Goal: Register for event/course

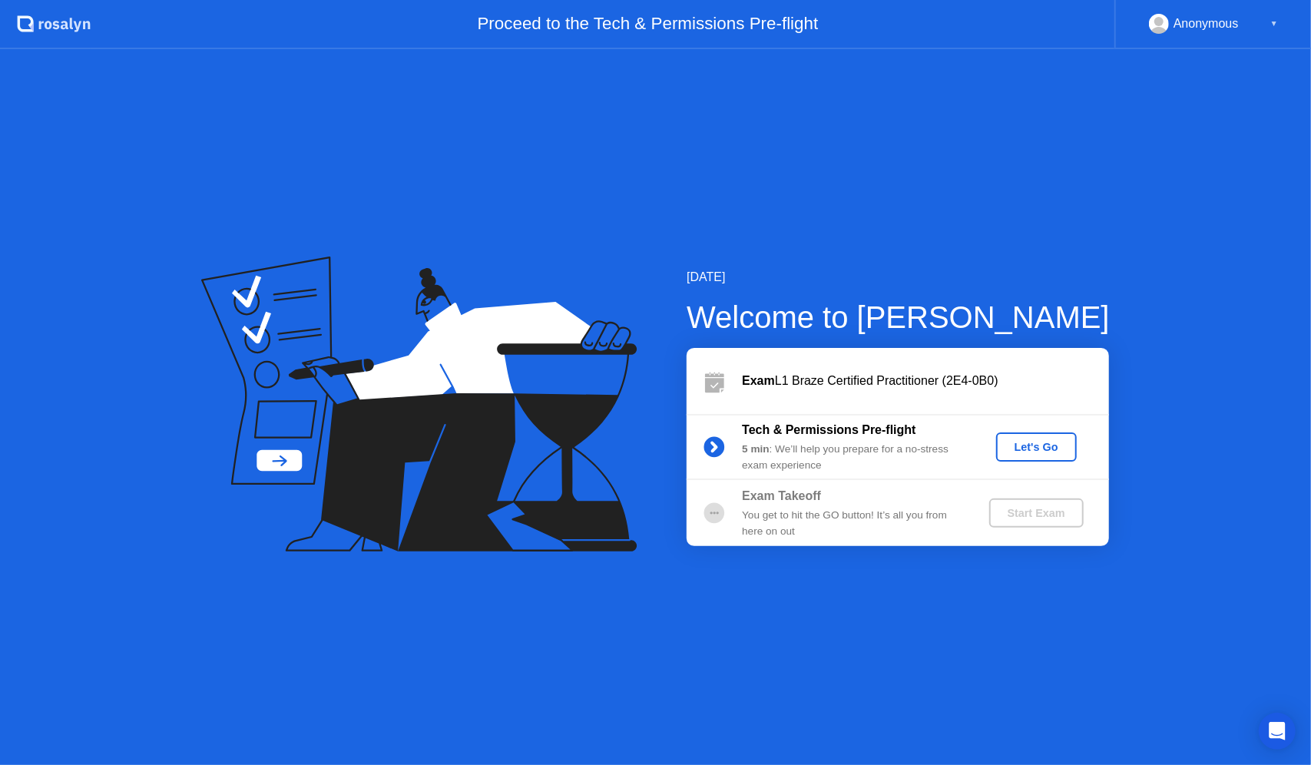
click at [1038, 441] on div "Let's Go" at bounding box center [1037, 447] width 68 height 12
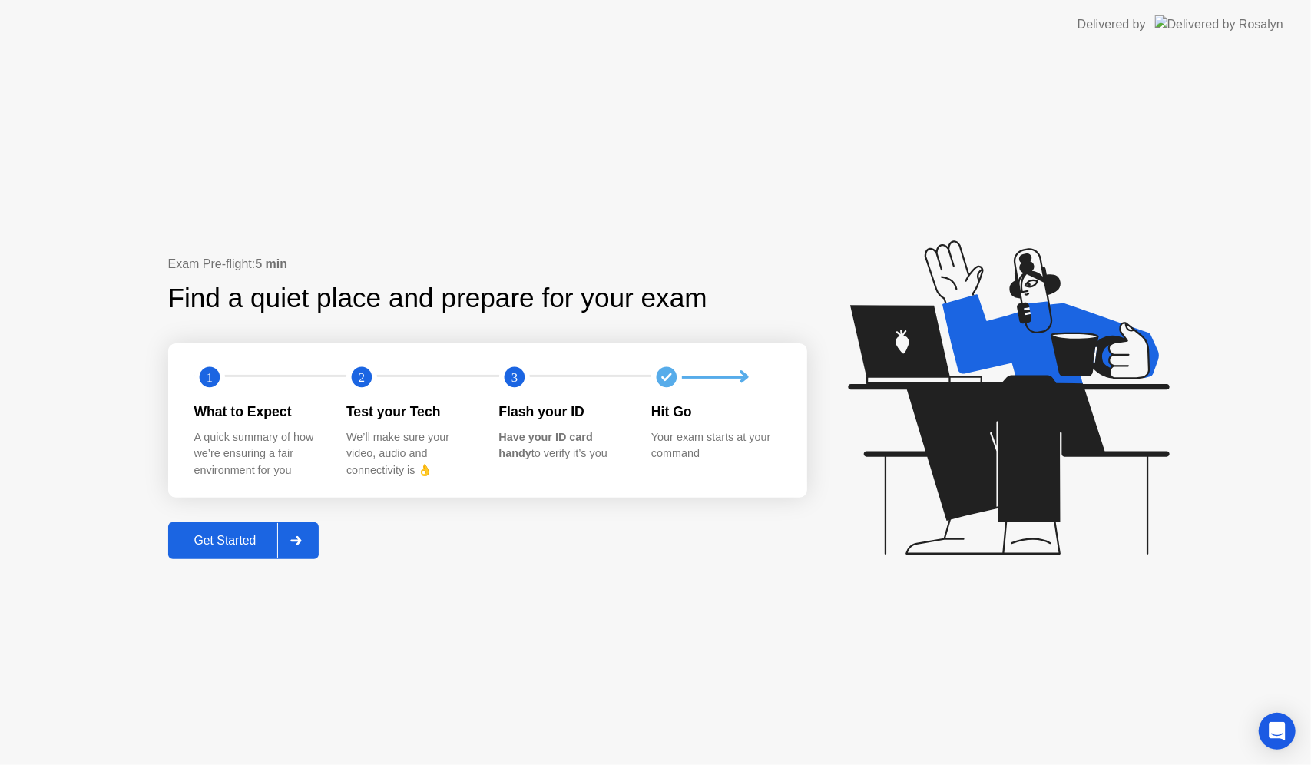
click at [229, 539] on div "Get Started" at bounding box center [225, 541] width 105 height 14
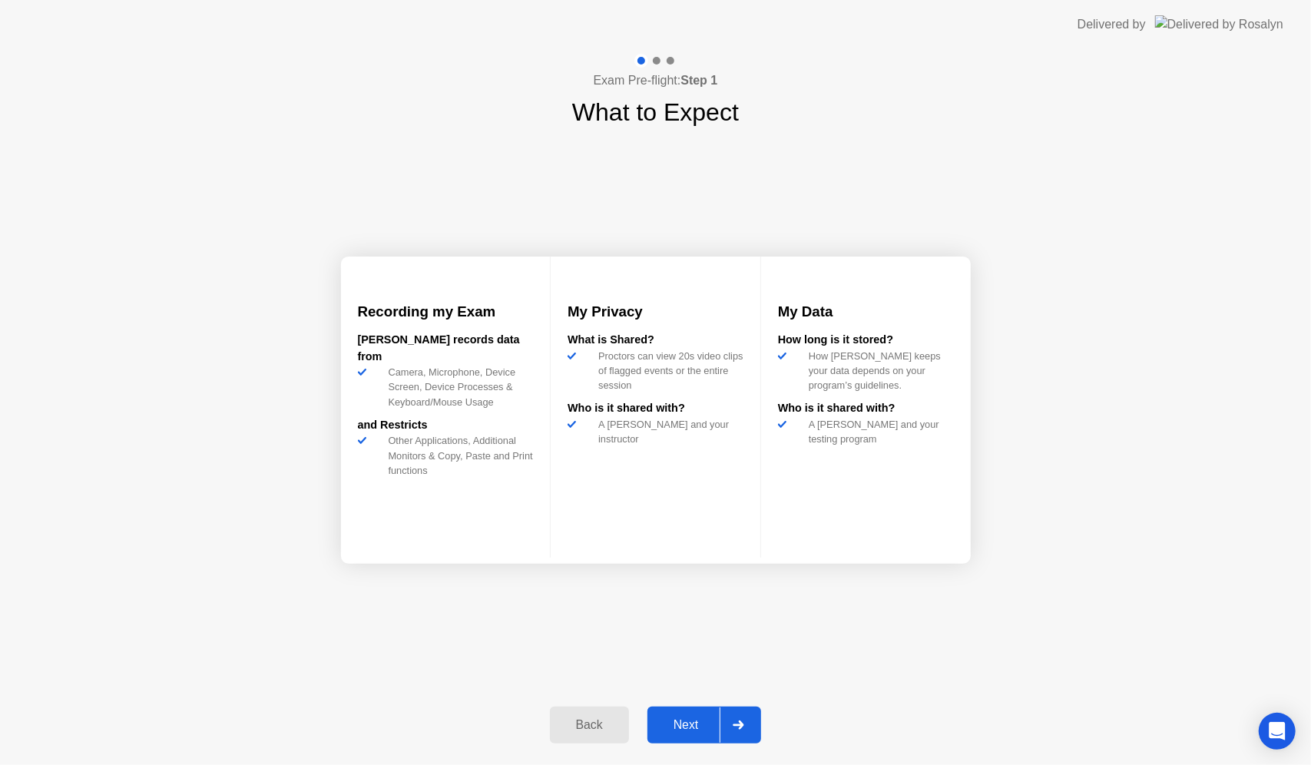
click at [687, 724] on div "Next" at bounding box center [686, 725] width 68 height 14
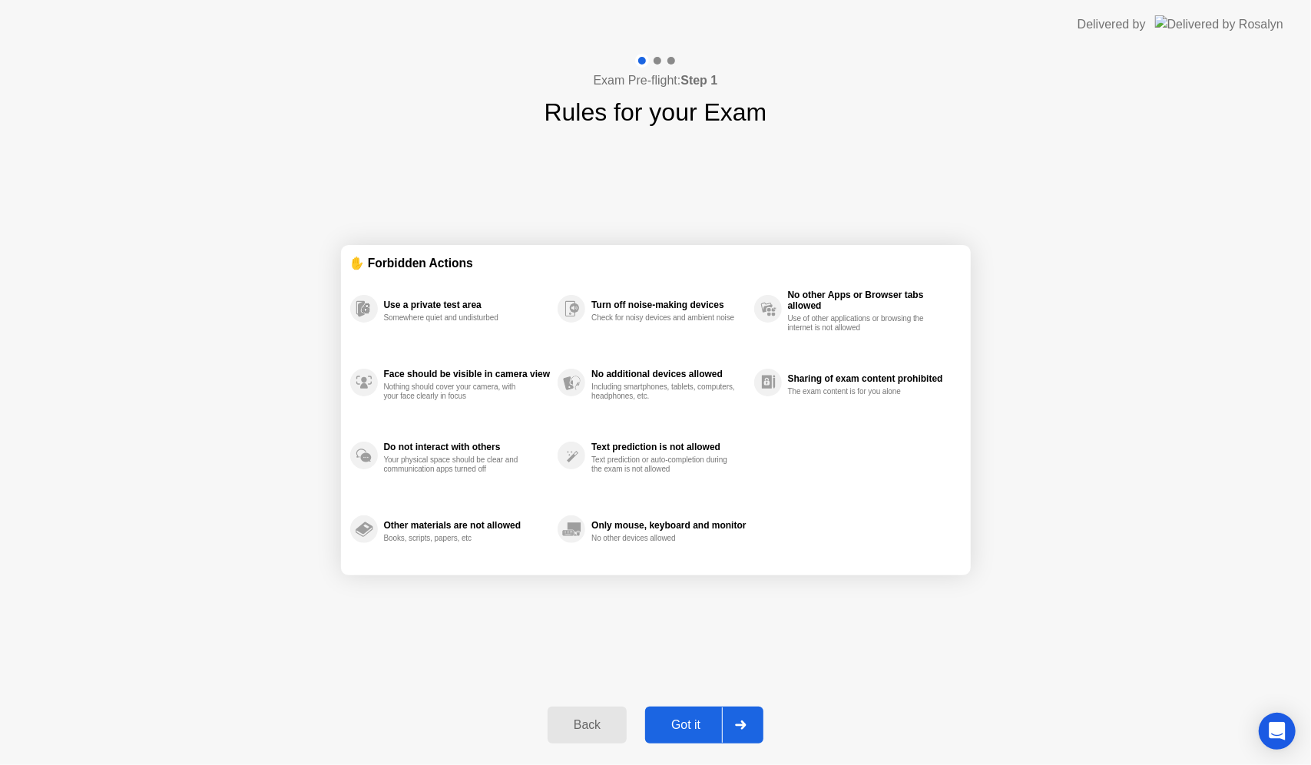
click at [693, 721] on div "Got it" at bounding box center [686, 725] width 72 height 14
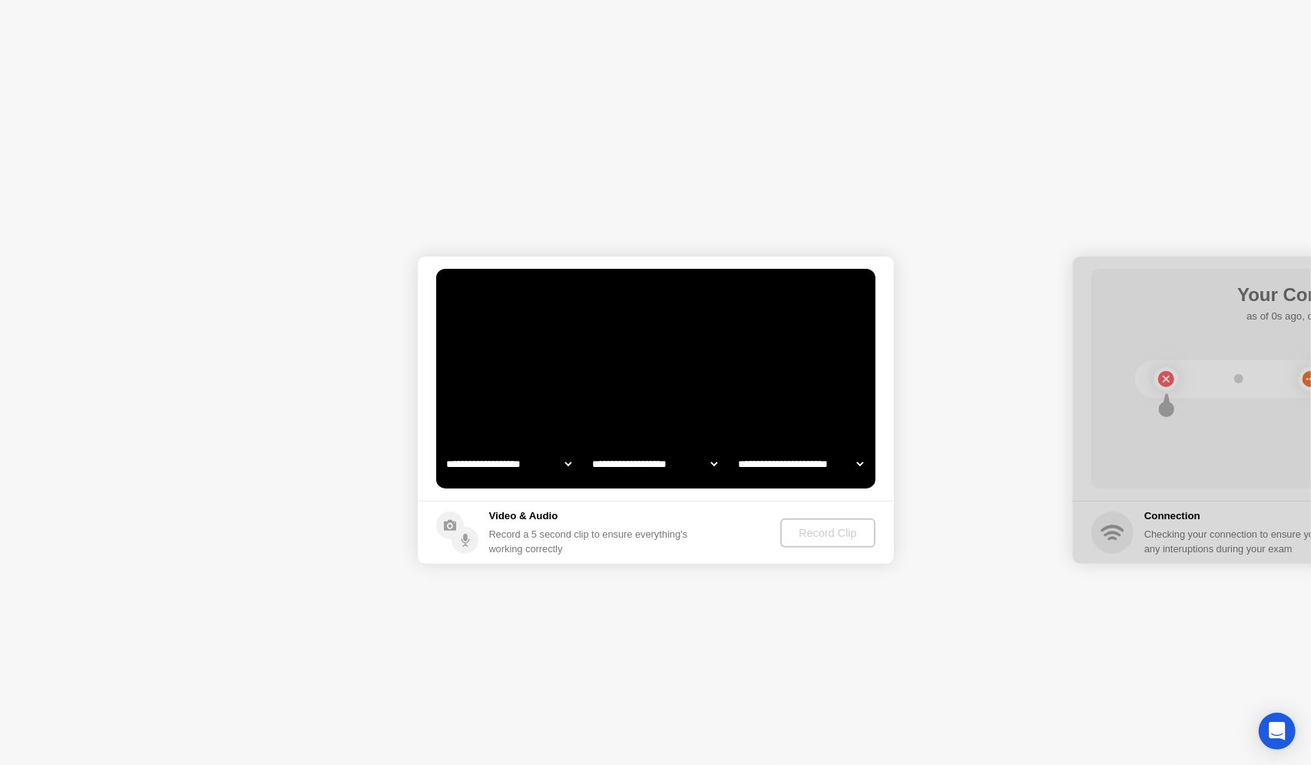
select select "**********"
select select "*******"
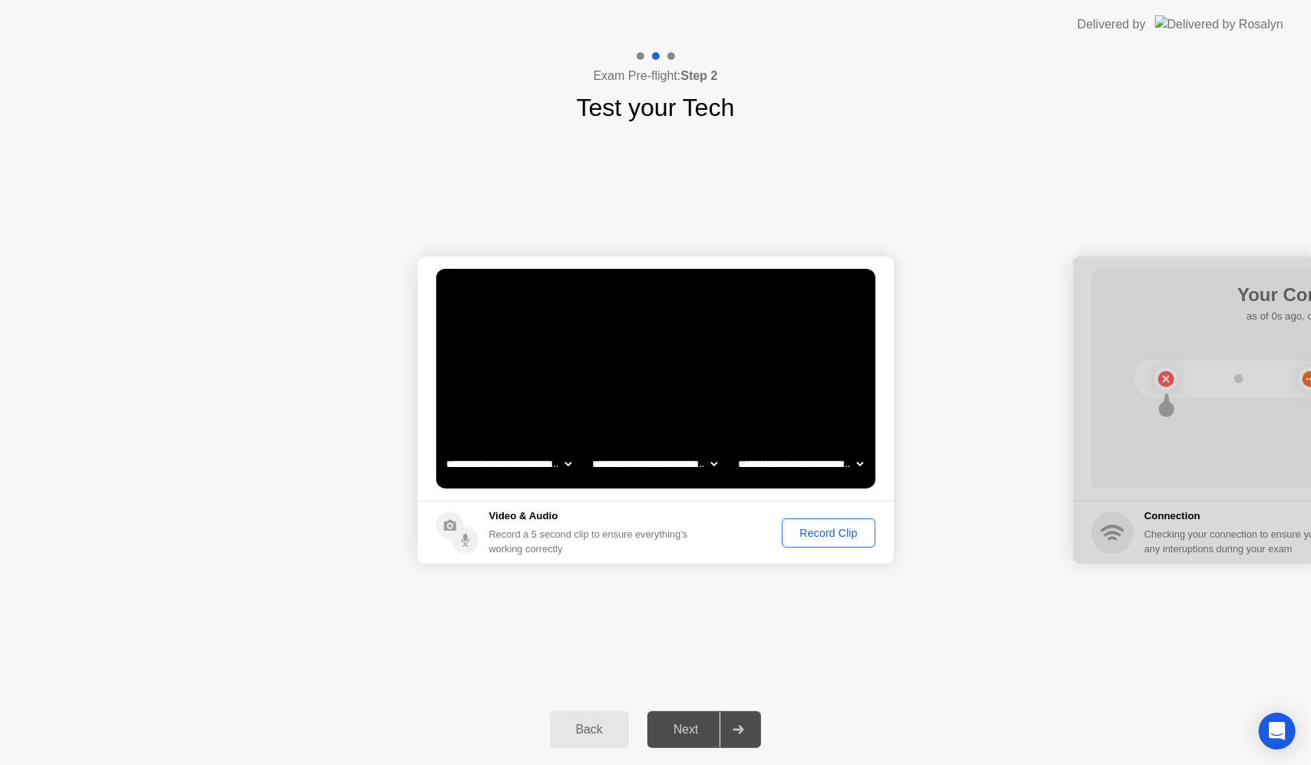
click at [836, 545] on button "Record Clip" at bounding box center [828, 533] width 93 height 29
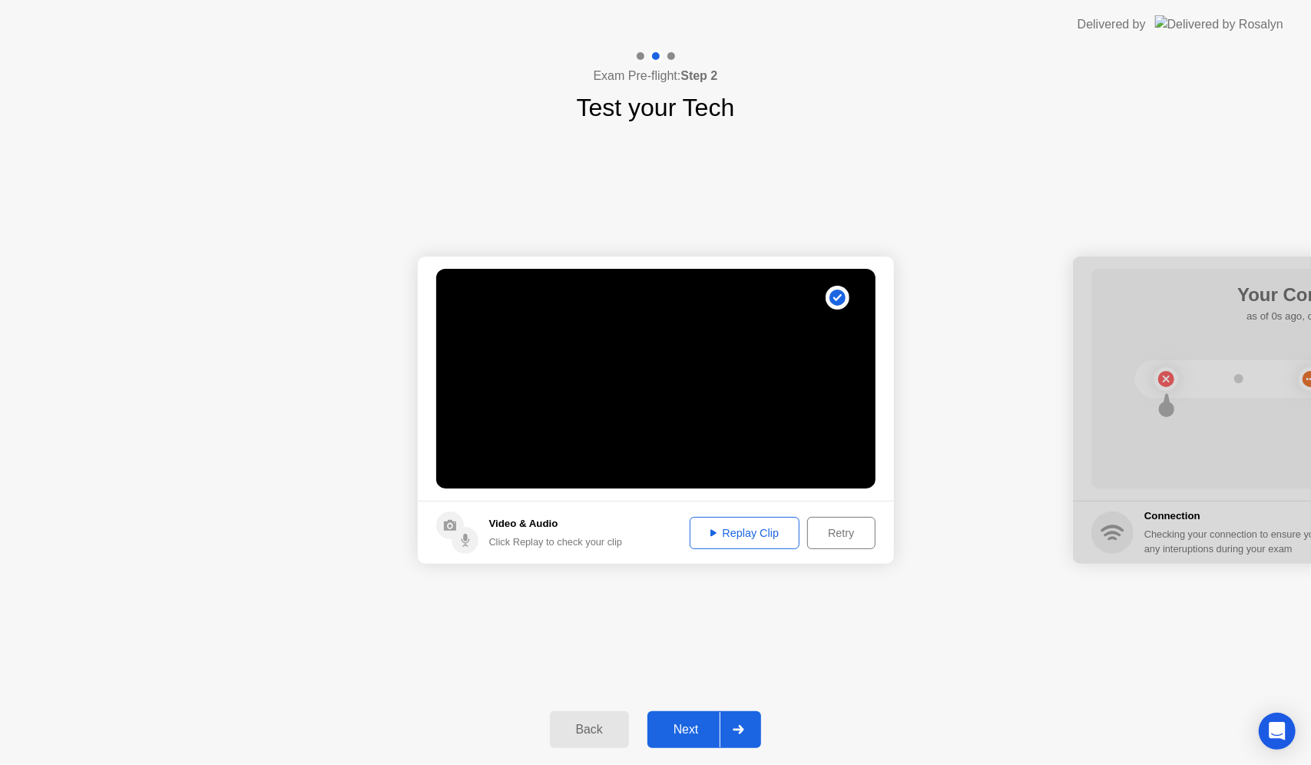
click at [734, 529] on div "Replay Clip" at bounding box center [745, 533] width 100 height 12
click at [691, 731] on div "Next" at bounding box center [686, 730] width 68 height 14
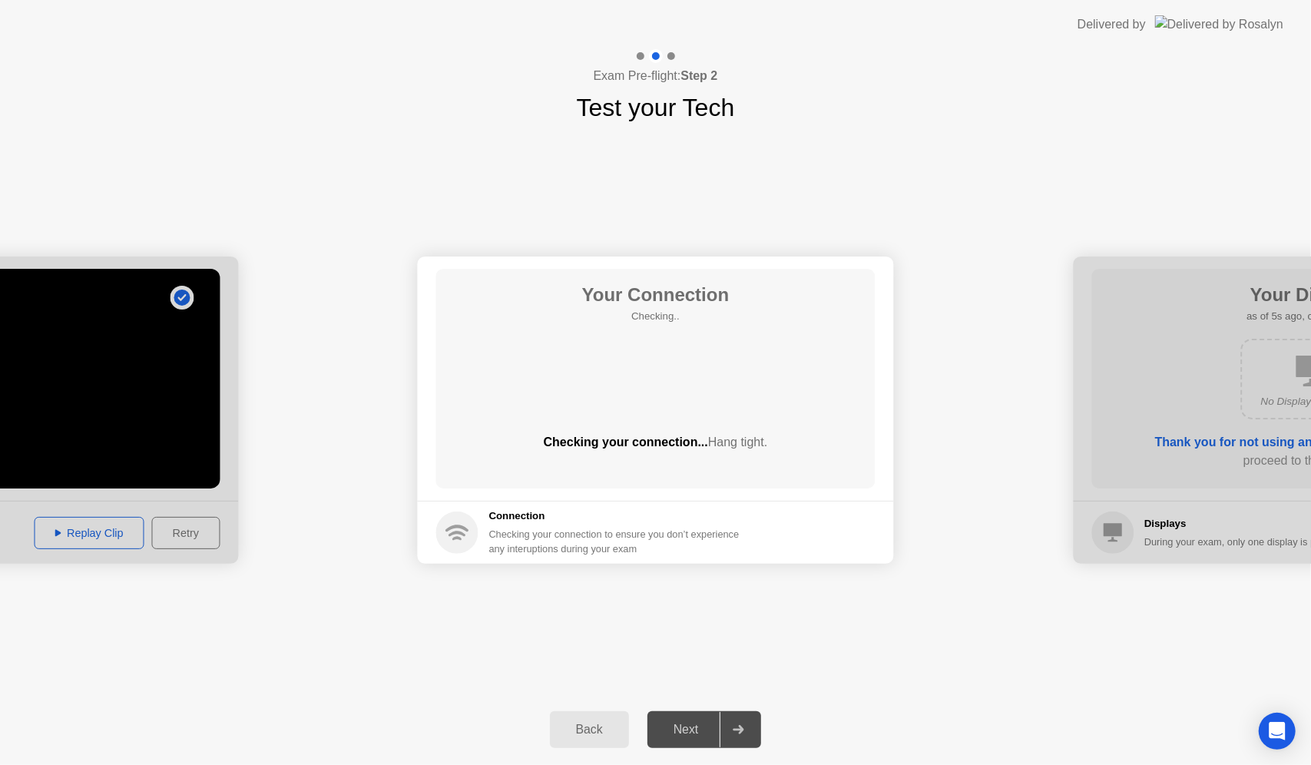
click at [625, 413] on div "Your Connection Checking.. Checking your connection... Hang tight." at bounding box center [655, 379] width 439 height 220
click at [705, 731] on div "Next" at bounding box center [686, 730] width 68 height 14
click at [651, 438] on div "Checking your connection... Hang tight." at bounding box center [655, 442] width 439 height 18
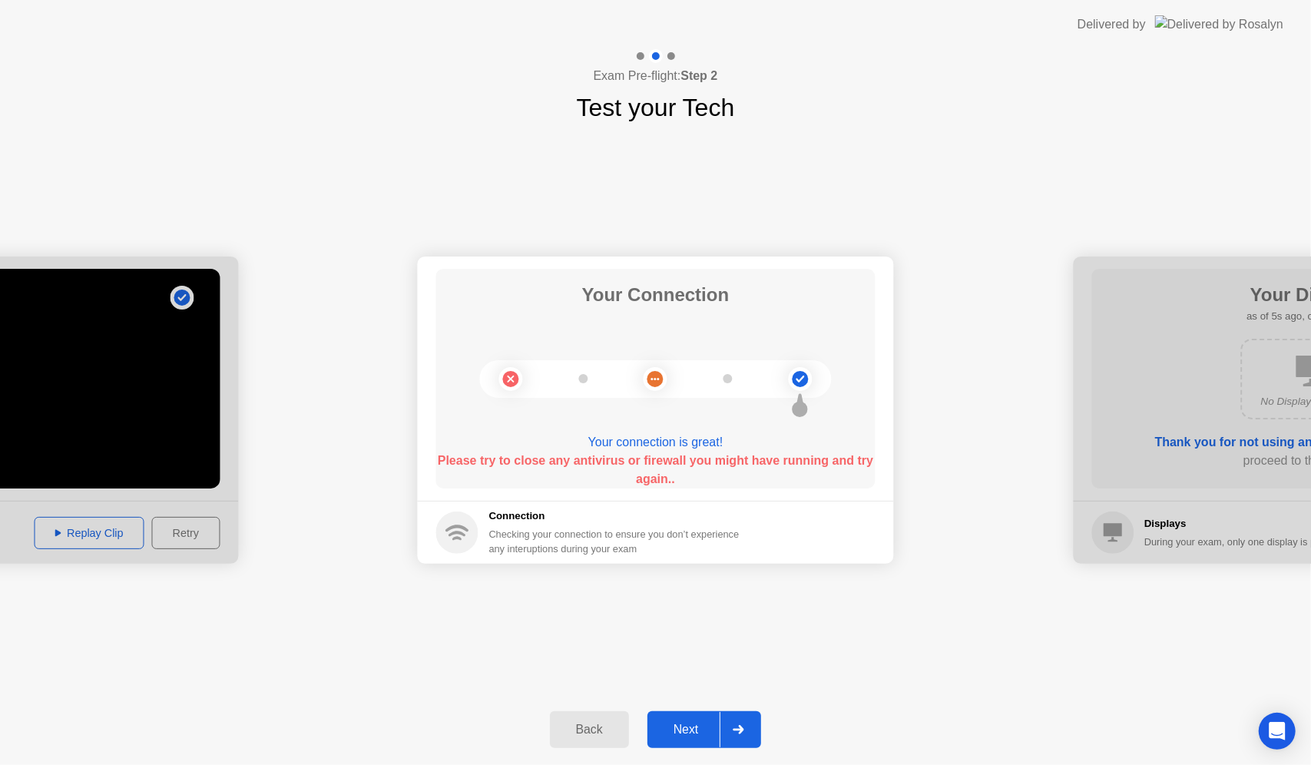
click at [708, 728] on div "Next" at bounding box center [686, 730] width 68 height 14
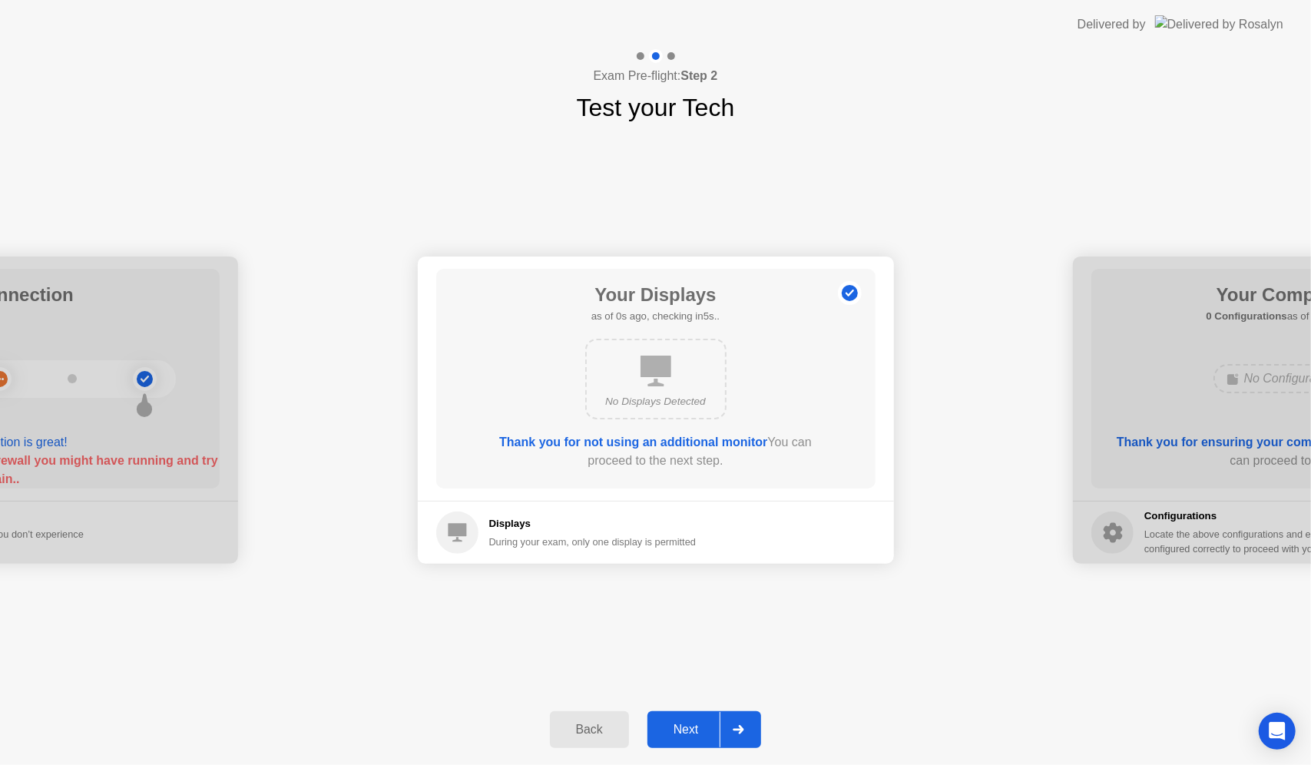
click at [714, 724] on div "Next" at bounding box center [686, 730] width 68 height 14
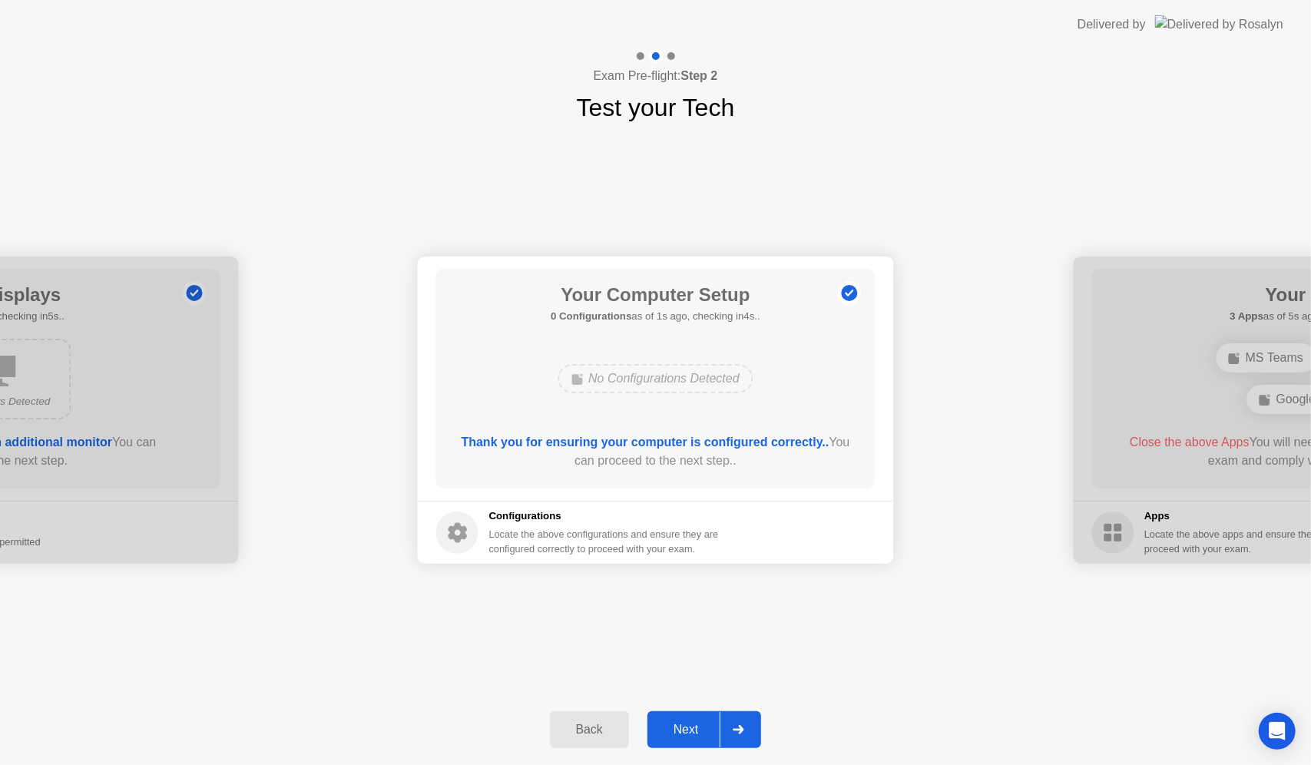
click at [682, 736] on div "Next" at bounding box center [686, 730] width 68 height 14
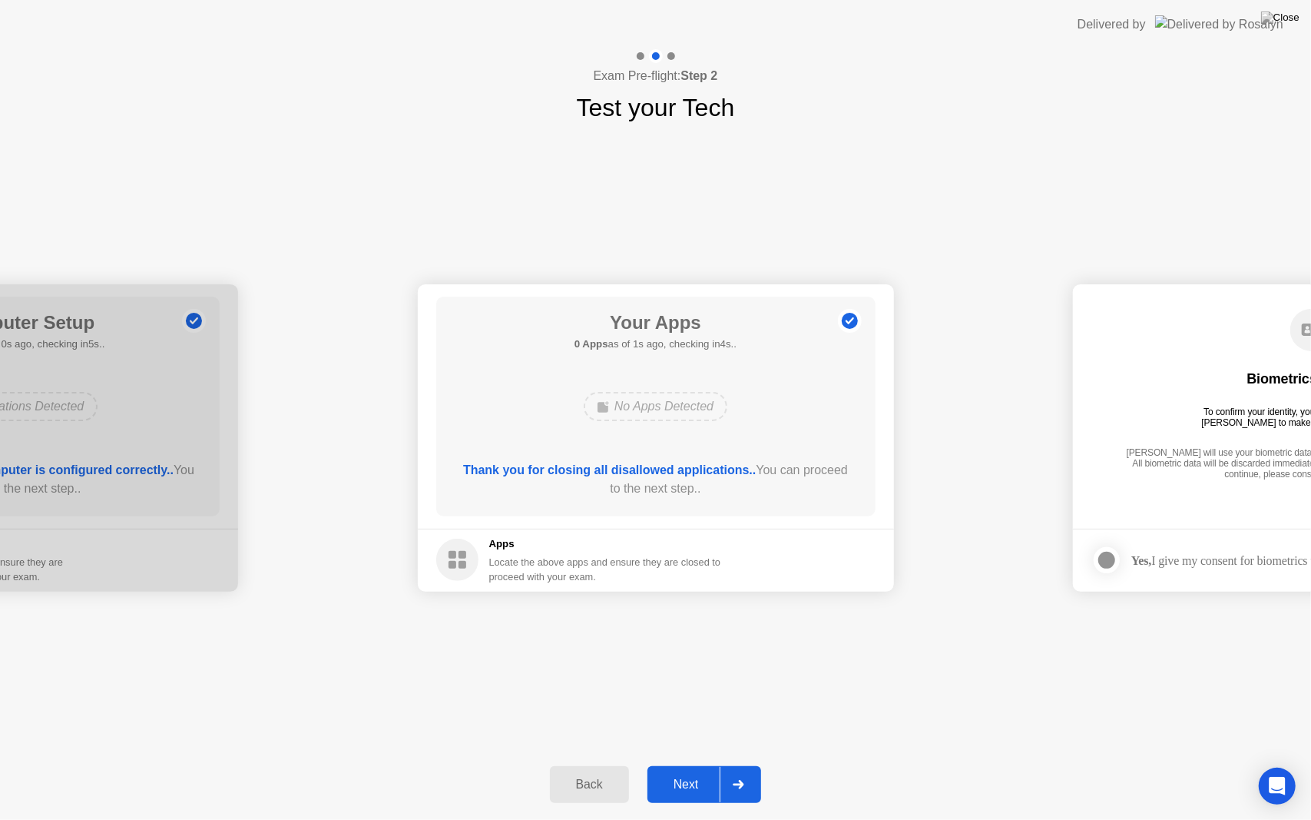
click at [716, 764] on div "Next" at bounding box center [686, 784] width 68 height 14
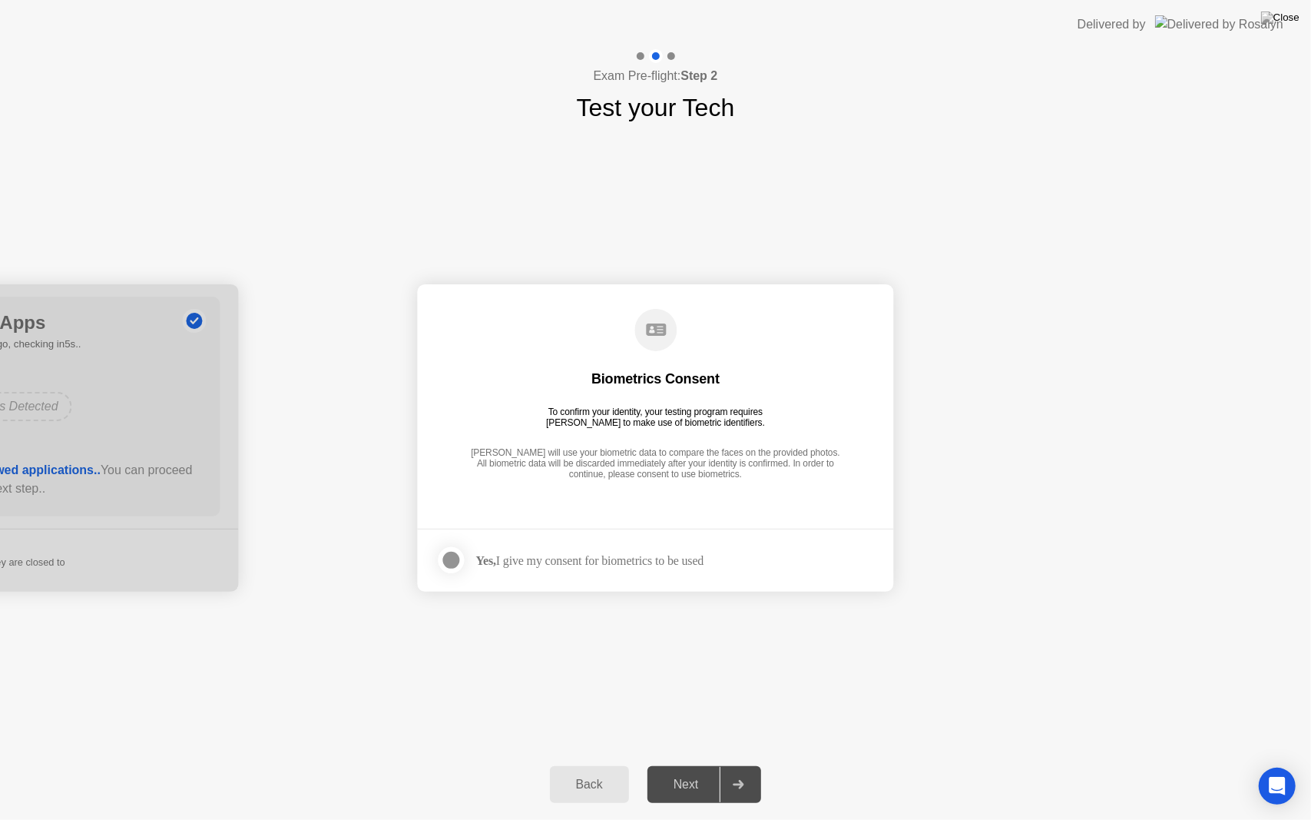
click at [451, 556] on div at bounding box center [452, 560] width 18 height 18
click at [681, 764] on button "Next" at bounding box center [705, 784] width 114 height 37
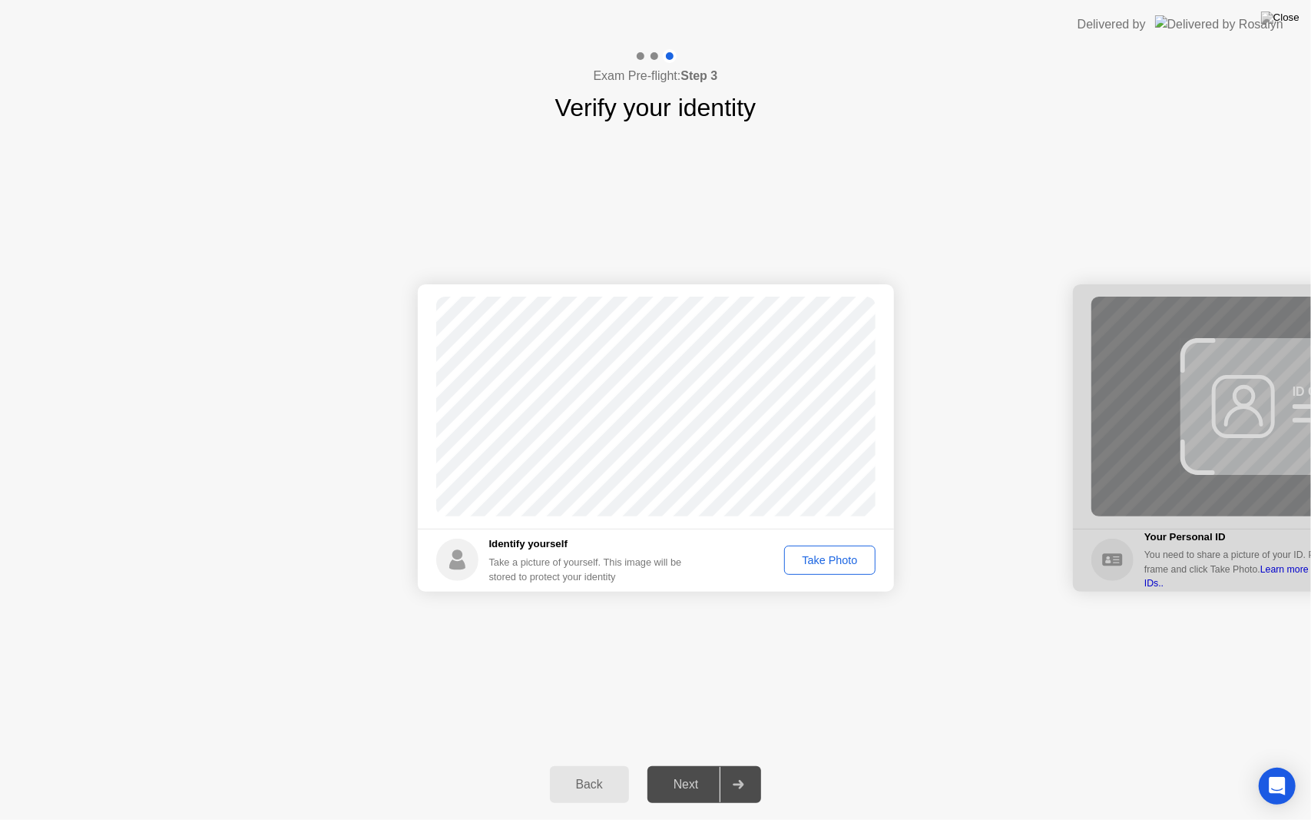
click at [816, 563] on div "Take Photo" at bounding box center [830, 560] width 80 height 12
click at [705, 764] on div "Next" at bounding box center [686, 784] width 68 height 14
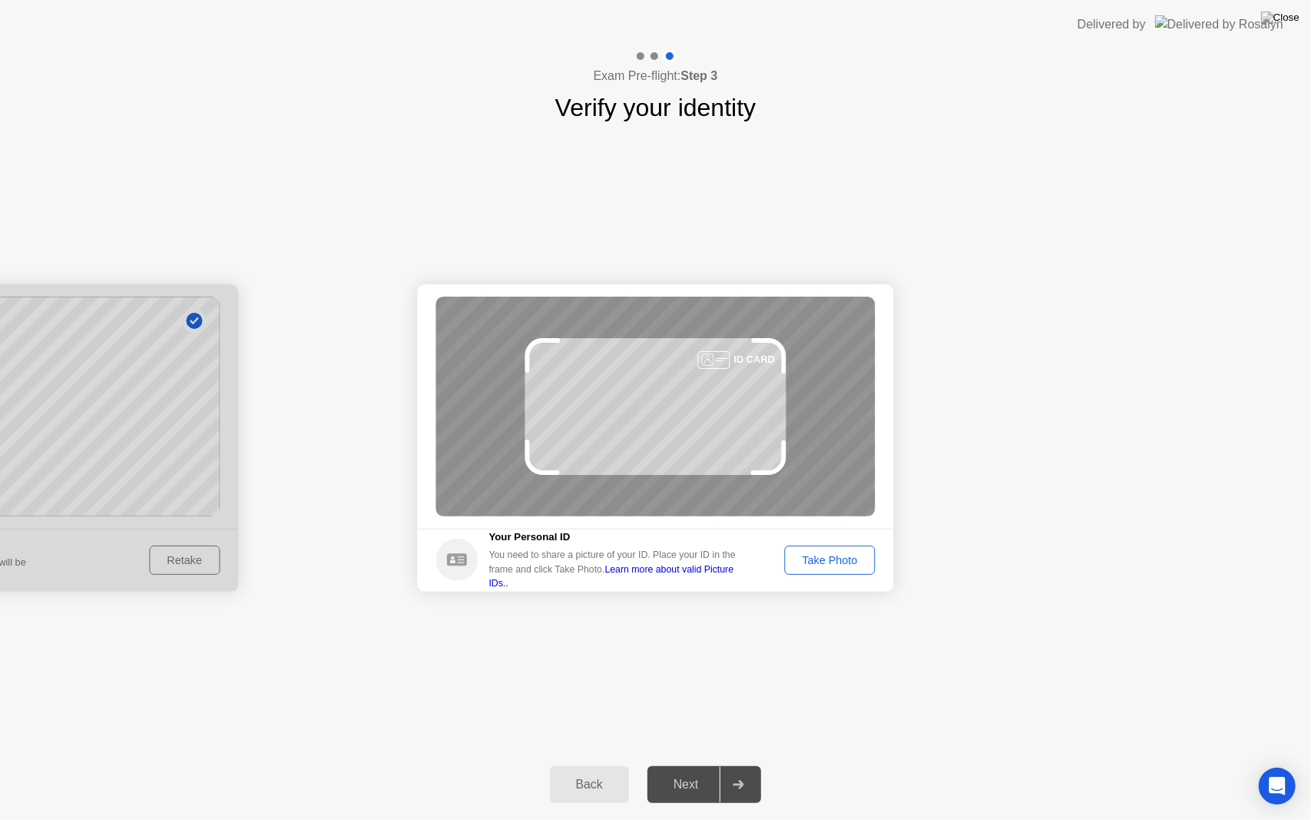
click at [785, 588] on footer "Your Personal ID You need to share a picture of your ID. Place your ID in the f…" at bounding box center [656, 560] width 476 height 63
click at [818, 549] on button "Take Photo" at bounding box center [829, 559] width 91 height 29
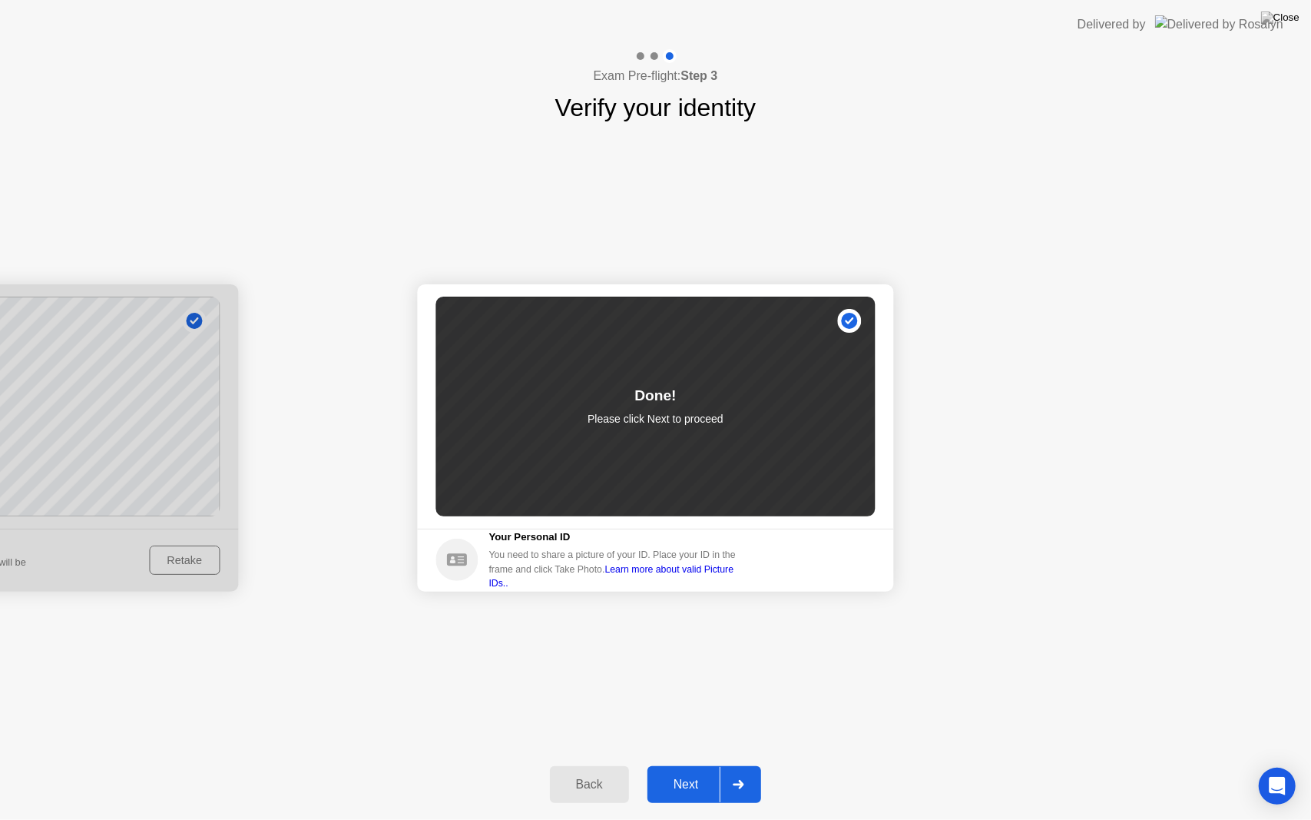
click at [688, 764] on div "Next" at bounding box center [686, 784] width 68 height 14
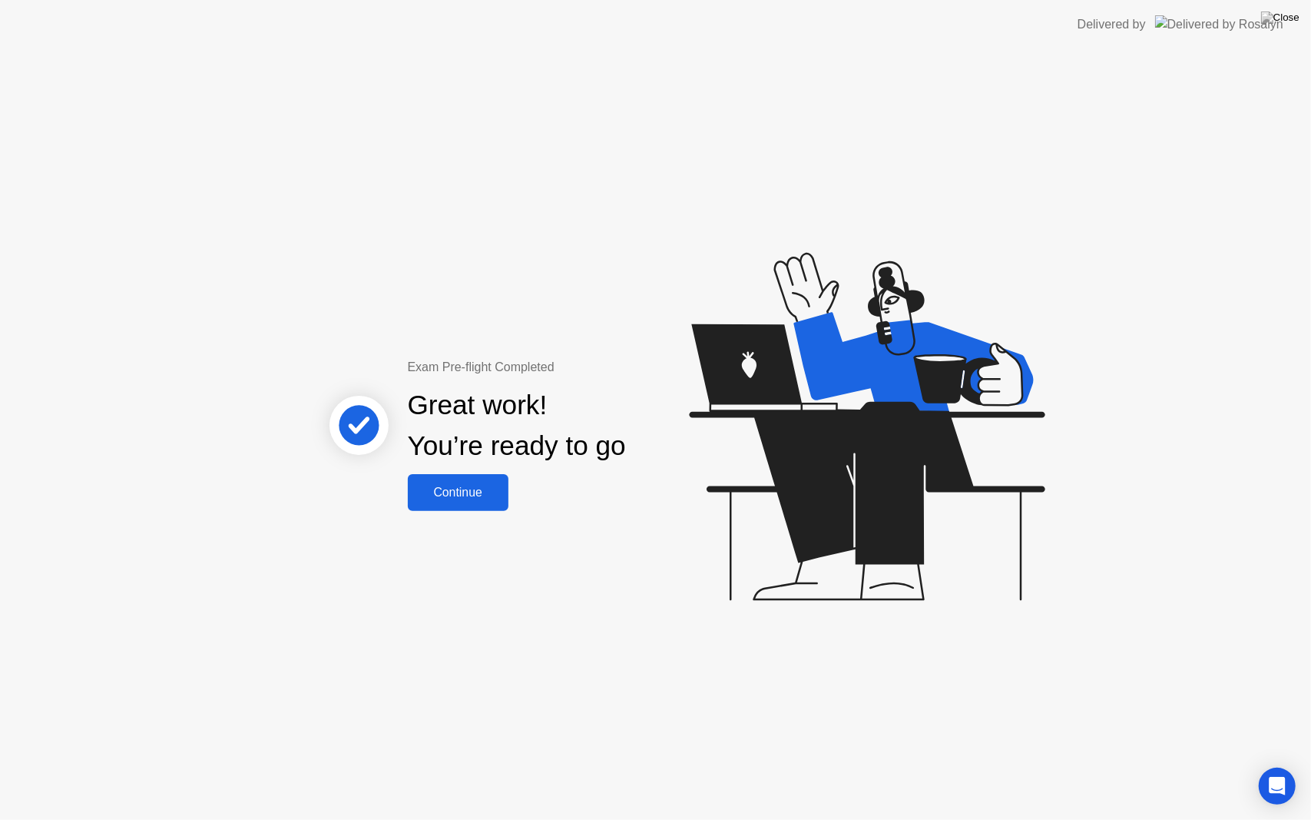
click at [454, 499] on div "Continue" at bounding box center [458, 493] width 91 height 14
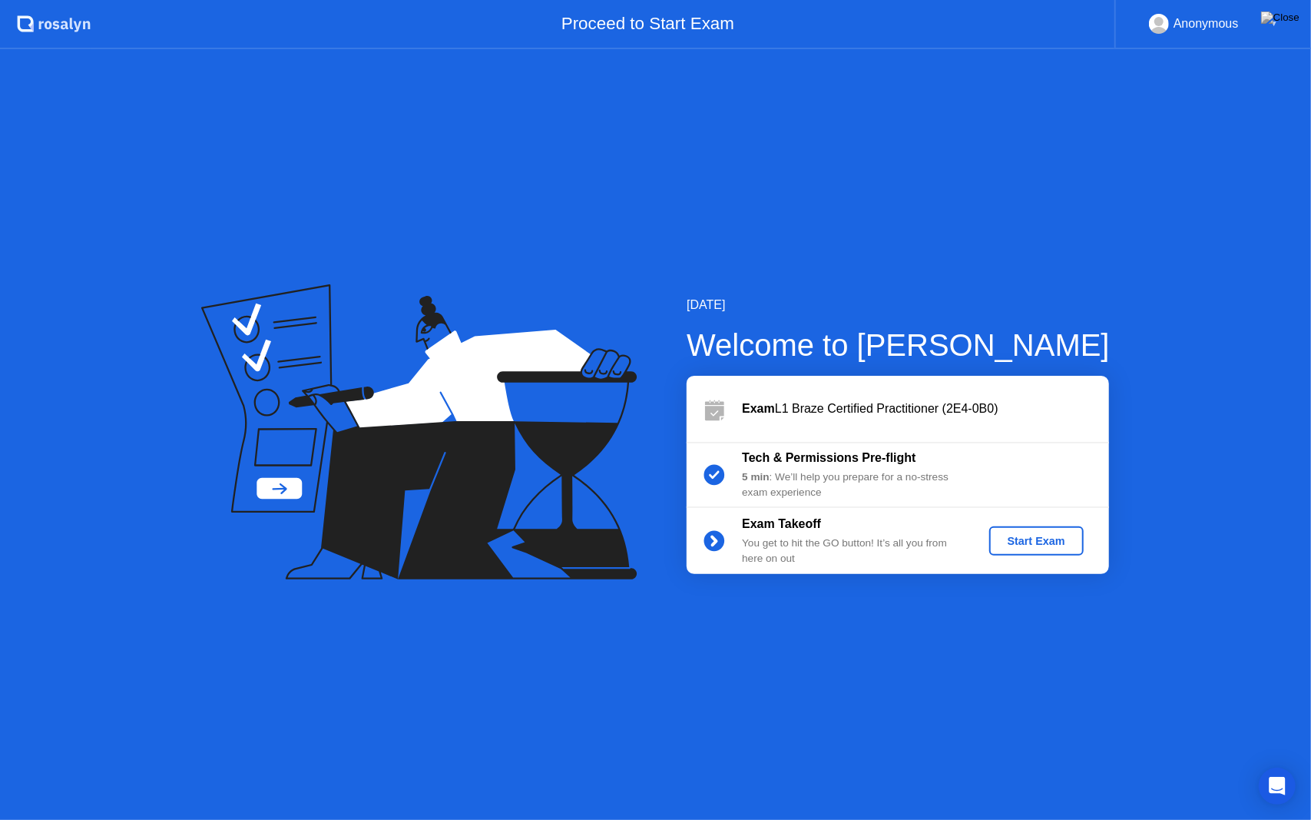
click at [1023, 544] on div "Start Exam" at bounding box center [1037, 541] width 82 height 12
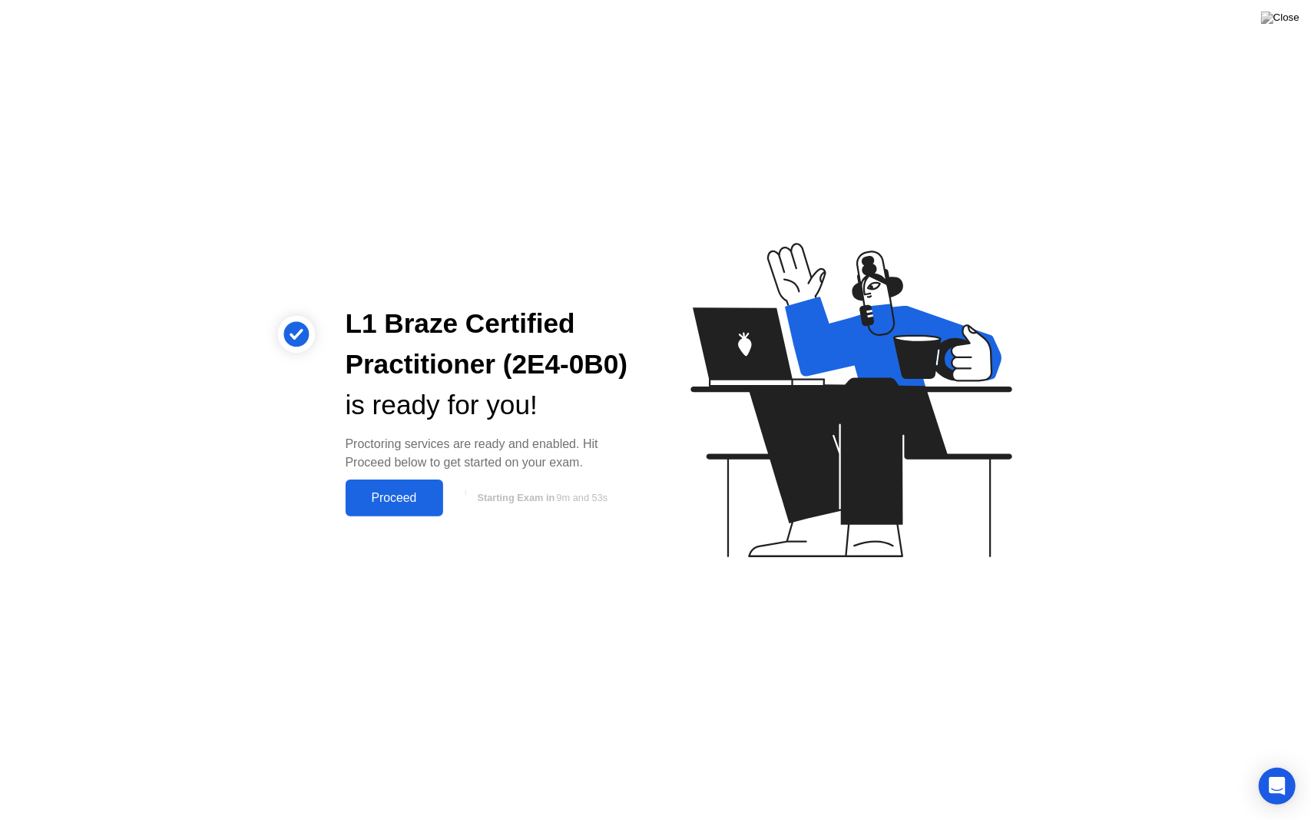
click at [389, 502] on div "Proceed" at bounding box center [394, 498] width 88 height 14
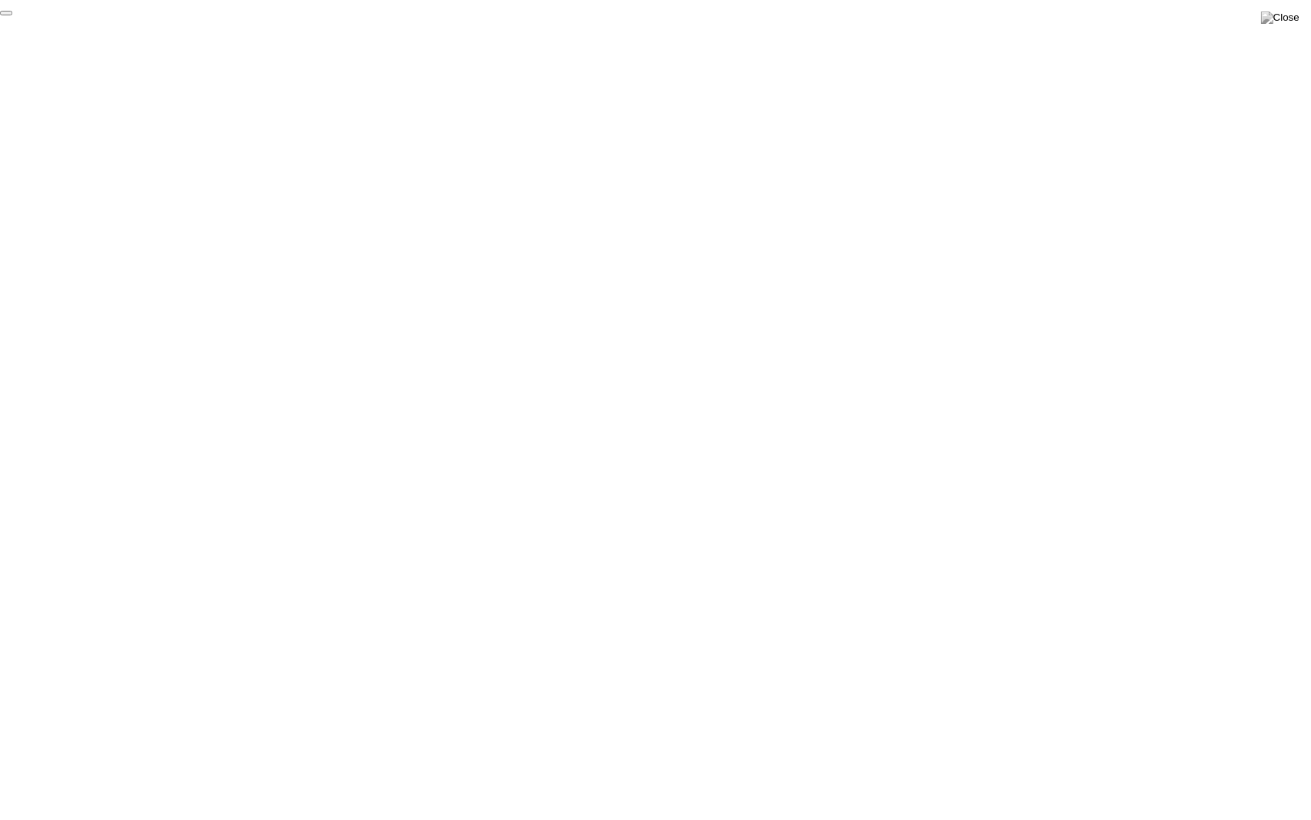
click div "End Proctoring Session"
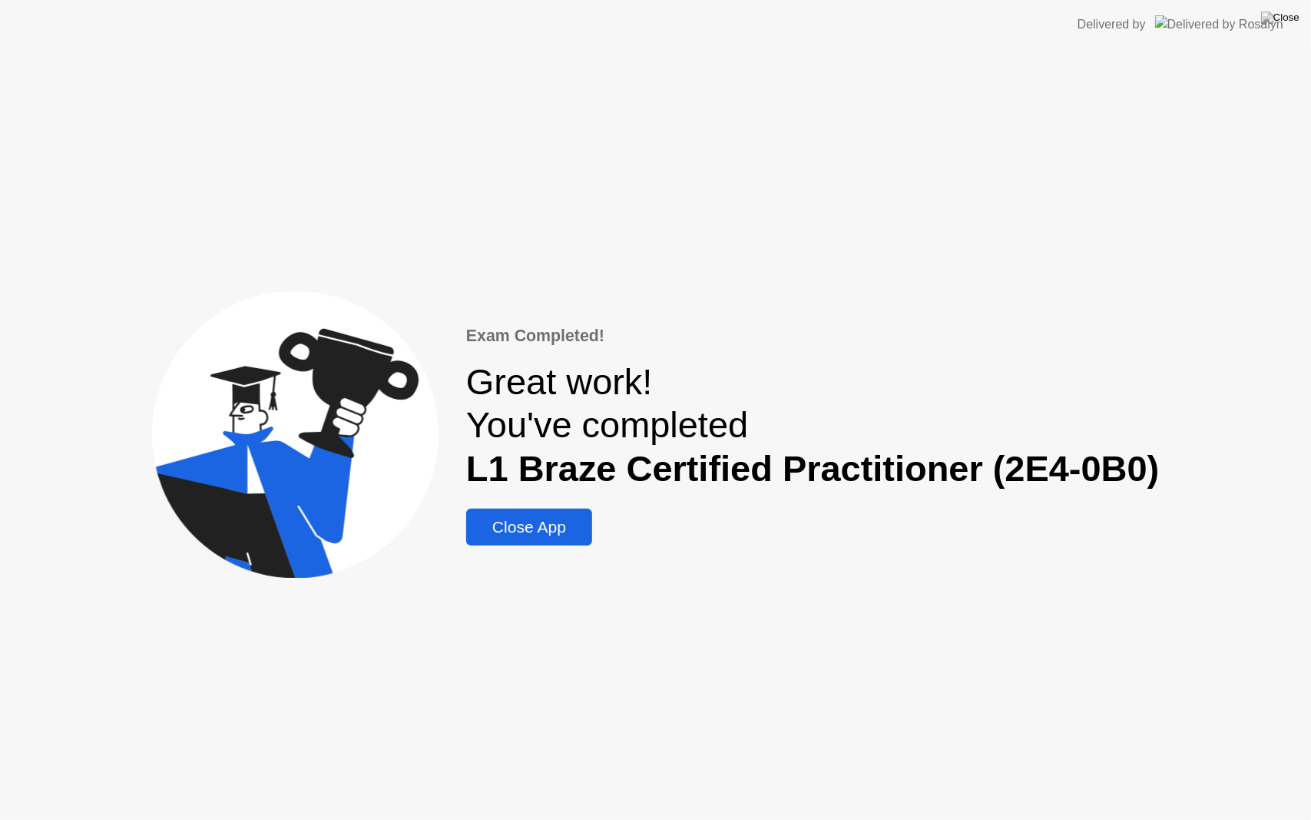
click at [543, 536] on div "Close App" at bounding box center [529, 527] width 117 height 18
